Goal: Use online tool/utility: Utilize a website feature to perform a specific function

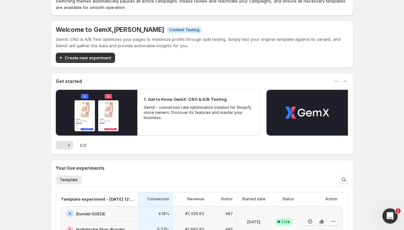
scroll to position [2, 0]
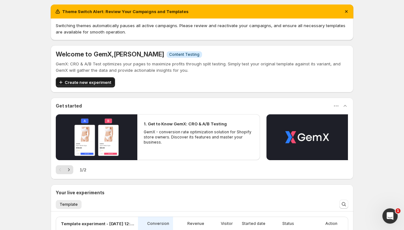
click at [91, 77] on button "Create new experiment" at bounding box center [85, 82] width 59 height 10
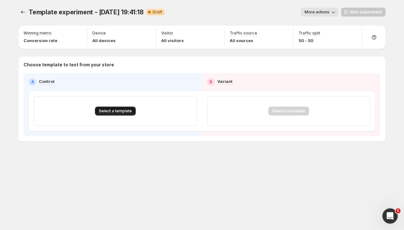
click at [120, 109] on span "Select a template" at bounding box center [115, 110] width 33 height 5
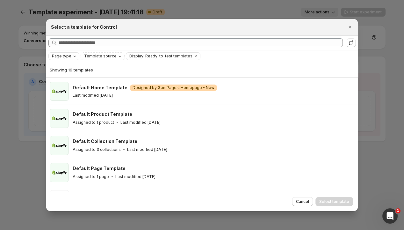
click at [70, 54] on div "Page type" at bounding box center [64, 56] width 26 height 6
click at [70, 84] on span "Product page" at bounding box center [74, 83] width 27 height 5
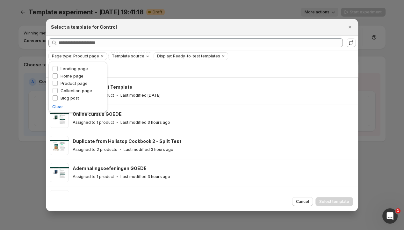
click at [143, 61] on div "Page type: Product page Template source Display: Ready-to-test templates Clear …" at bounding box center [202, 55] width 312 height 11
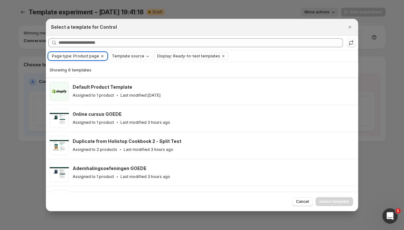
click at [66, 54] on span "Page type: Product page" at bounding box center [75, 56] width 47 height 5
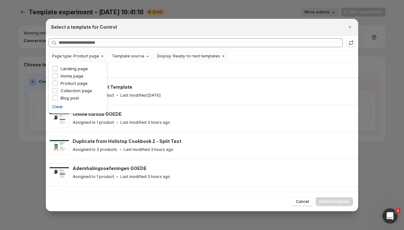
click at [54, 107] on span "Clear" at bounding box center [57, 106] width 11 height 6
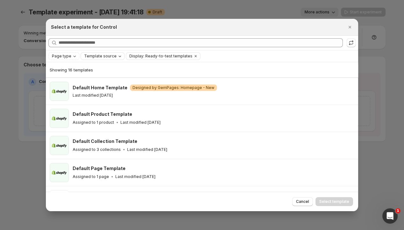
click at [102, 53] on div "Template source" at bounding box center [104, 56] width 40 height 6
click at [104, 67] on span "Shopify" at bounding box center [98, 68] width 15 height 5
click at [161, 67] on div "Showing 5 templates" at bounding box center [202, 70] width 305 height 6
click at [134, 55] on icon "Clear" at bounding box center [136, 56] width 5 height 5
click at [169, 55] on span "Display: Ready-to-test templates" at bounding box center [160, 56] width 63 height 5
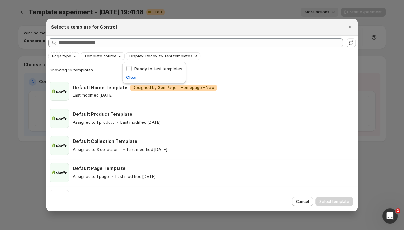
click at [195, 55] on icon "Clear" at bounding box center [196, 56] width 2 height 2
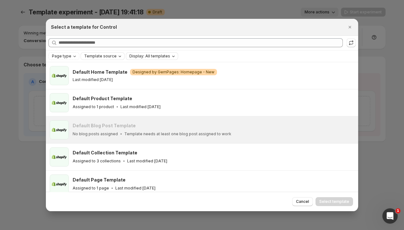
click at [32, 90] on div at bounding box center [202, 115] width 404 height 230
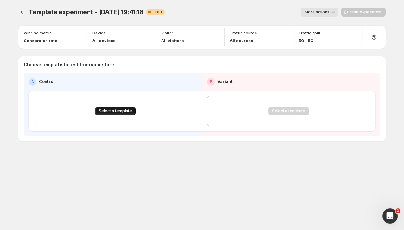
click at [118, 106] on button "Select a template" at bounding box center [115, 110] width 41 height 9
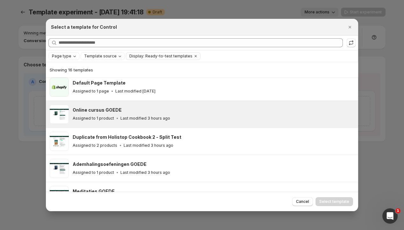
scroll to position [91, 0]
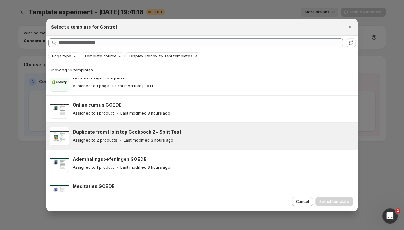
click at [152, 138] on p "Last modified 3 hours ago" at bounding box center [149, 140] width 50 height 5
click at [338, 200] on span "Select template" at bounding box center [334, 201] width 30 height 5
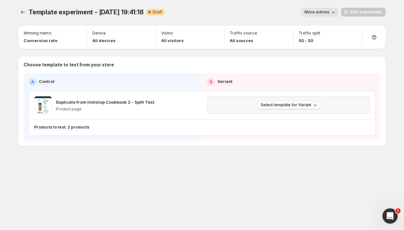
click at [274, 102] on span "Select template for Variant" at bounding box center [286, 104] width 51 height 5
click at [279, 120] on span "Select an existing template" at bounding box center [289, 118] width 65 height 6
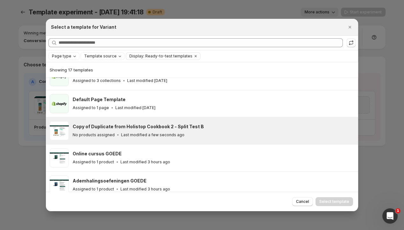
scroll to position [68, 0]
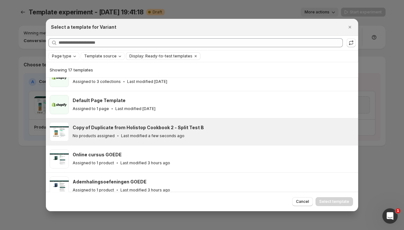
click at [157, 127] on h3 "Copy of Duplicate from Holistop Cookbook 2 - Split Test B" at bounding box center [138, 127] width 131 height 6
click at [331, 198] on button "Select template" at bounding box center [335, 201] width 38 height 9
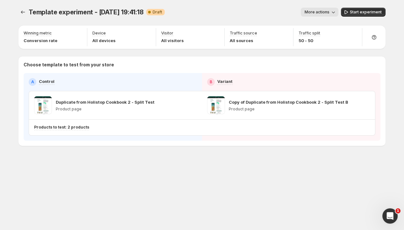
click at [314, 12] on span "More actions" at bounding box center [317, 12] width 25 height 5
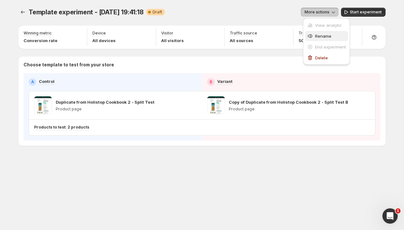
click at [320, 32] on button "Rename" at bounding box center [326, 36] width 43 height 10
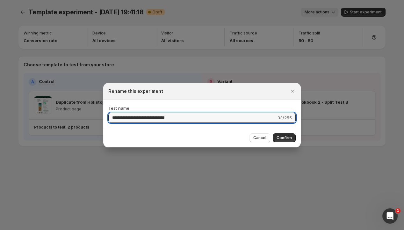
type input "**********"
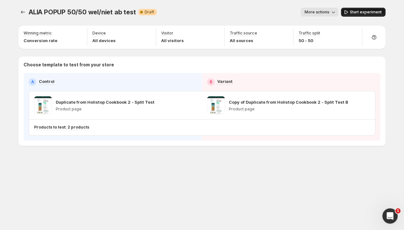
click at [370, 10] on span "Start experiment" at bounding box center [366, 12] width 32 height 5
